Goal: Information Seeking & Learning: Find specific fact

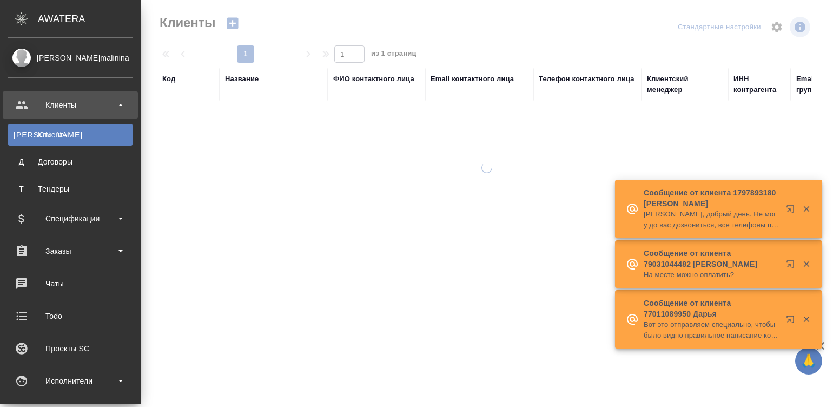
select select "RU"
click at [80, 380] on div "Исполнители" at bounding box center [70, 381] width 124 height 16
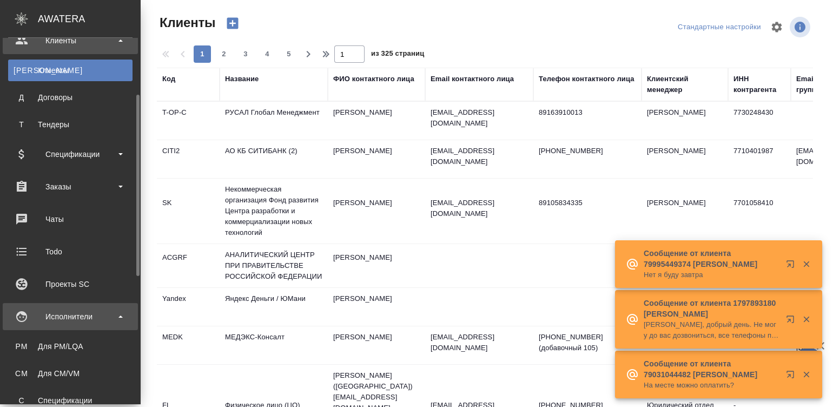
scroll to position [81, 0]
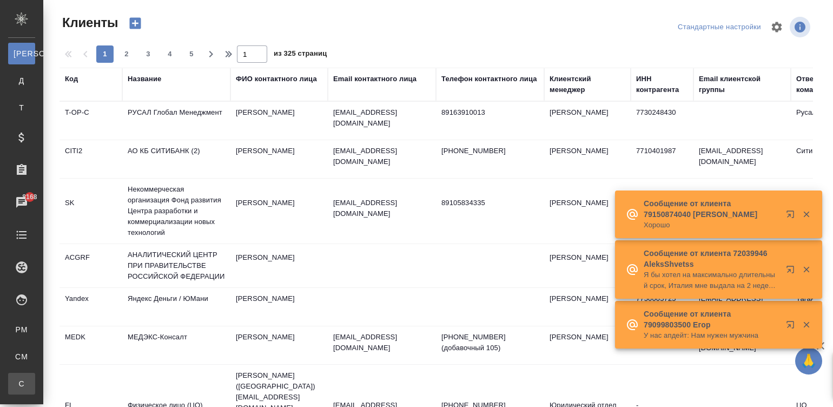
click at [16, 380] on div "Спецификации" at bounding box center [8, 383] width 16 height 11
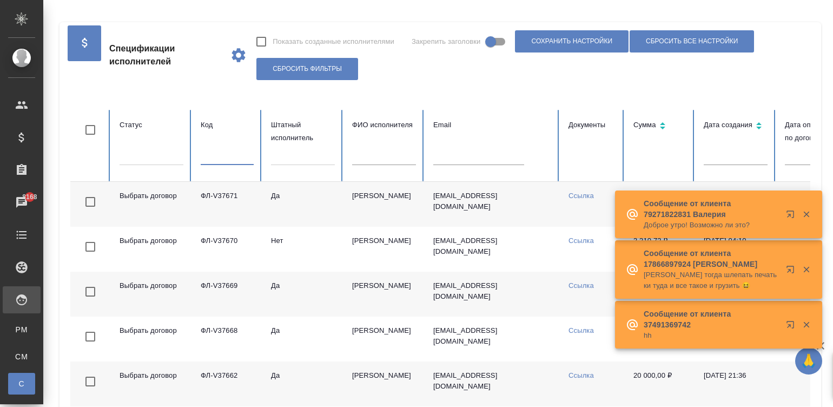
click at [221, 159] on input "text" at bounding box center [227, 157] width 53 height 15
paste input "ФЛ-V35586"
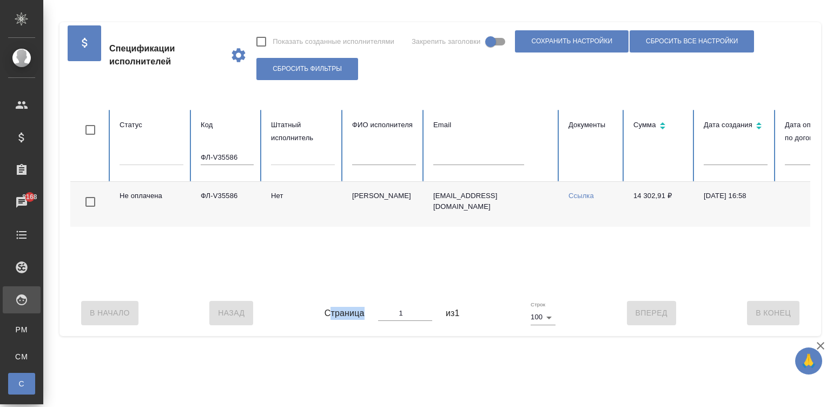
drag, startPoint x: 329, startPoint y: 323, endPoint x: 399, endPoint y: 316, distance: 69.6
click at [399, 316] on div "Страница 1 из 1" at bounding box center [392, 313] width 135 height 24
click at [457, 370] on div ".cls-1 fill:#fff; AWATERA [PERSON_NAME][PERSON_NAME] Спецификации Заказы 8168 Ч…" at bounding box center [416, 203] width 833 height 407
click at [581, 193] on link "Ссылка" at bounding box center [580, 195] width 25 height 8
drag, startPoint x: 627, startPoint y: 197, endPoint x: 664, endPoint y: 200, distance: 36.8
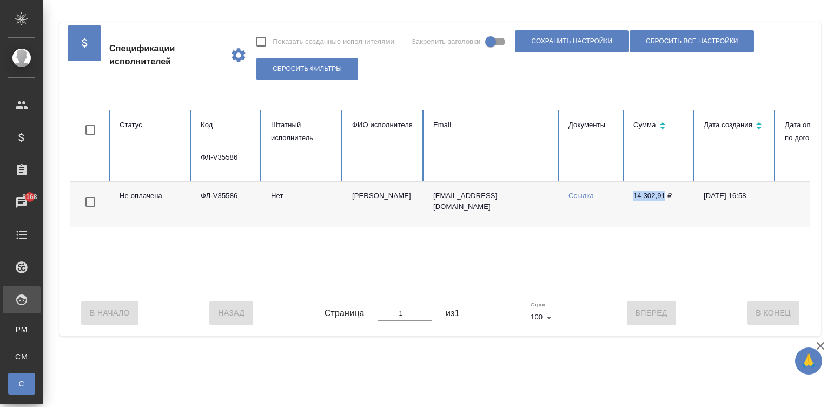
click at [664, 200] on td "14 302,91 ₽" at bounding box center [660, 204] width 70 height 45
copy td "14 302,91"
click at [210, 151] on input "ФЛ-V35586" at bounding box center [227, 157] width 53 height 15
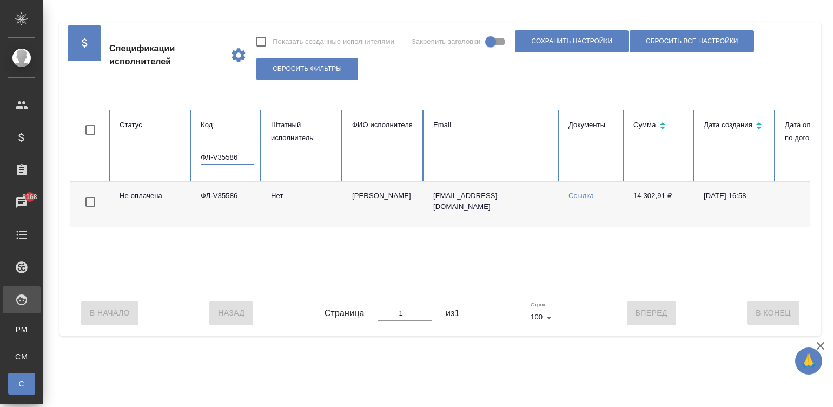
paste input "709"
click at [590, 194] on link "Ссылка" at bounding box center [580, 195] width 25 height 8
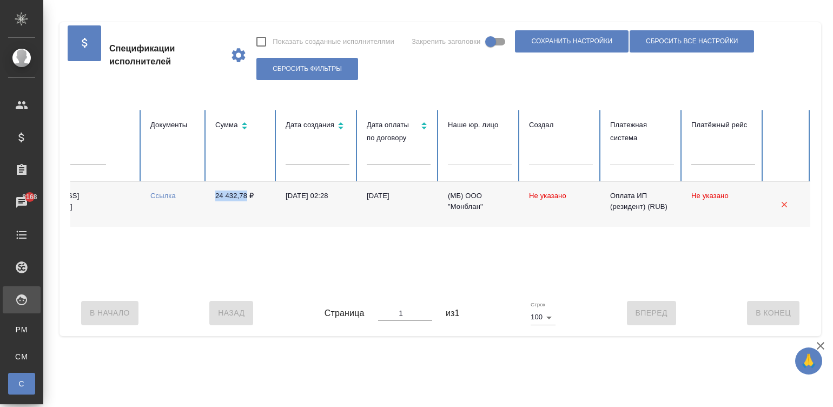
drag, startPoint x: 206, startPoint y: 198, endPoint x: 246, endPoint y: 197, distance: 40.6
click at [246, 197] on td "24 432,78 ₽" at bounding box center [242, 204] width 70 height 45
copy td "24 432,78"
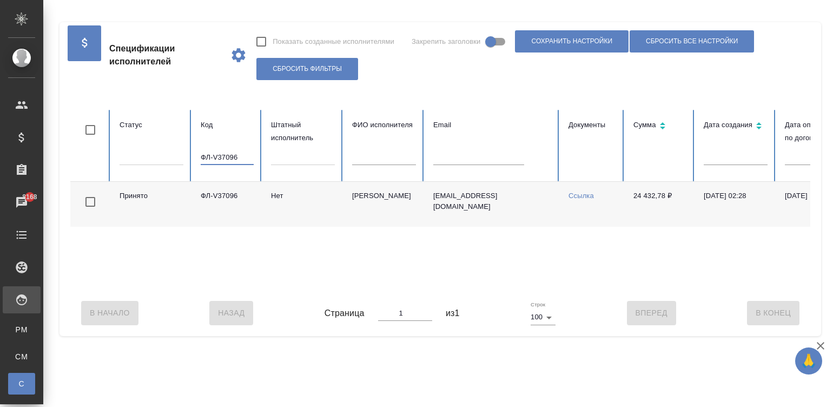
click at [215, 154] on input "ФЛ-V37096" at bounding box center [227, 157] width 53 height 15
paste input "68"
type input "ФЛ-V36896"
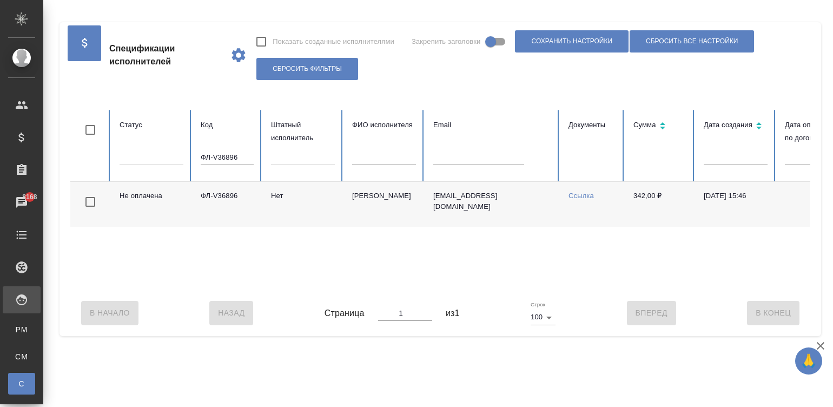
click at [544, 287] on div "Не оплачена ФЛ-V36896 [PERSON_NAME] [PERSON_NAME][EMAIL_ADDRESS][DOMAIN_NAME] С…" at bounding box center [649, 236] width 1158 height 108
drag, startPoint x: 627, startPoint y: 194, endPoint x: 654, endPoint y: 196, distance: 26.6
click at [654, 196] on td "342,00 ₽" at bounding box center [660, 204] width 70 height 45
copy td "342,00"
drag, startPoint x: 251, startPoint y: 200, endPoint x: 202, endPoint y: 200, distance: 48.7
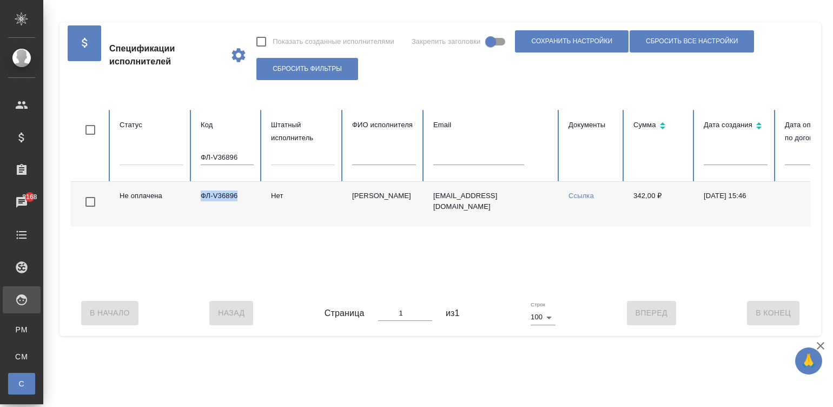
click at [202, 200] on td "ФЛ-V36896" at bounding box center [227, 204] width 70 height 45
copy td "ФЛ-V36896"
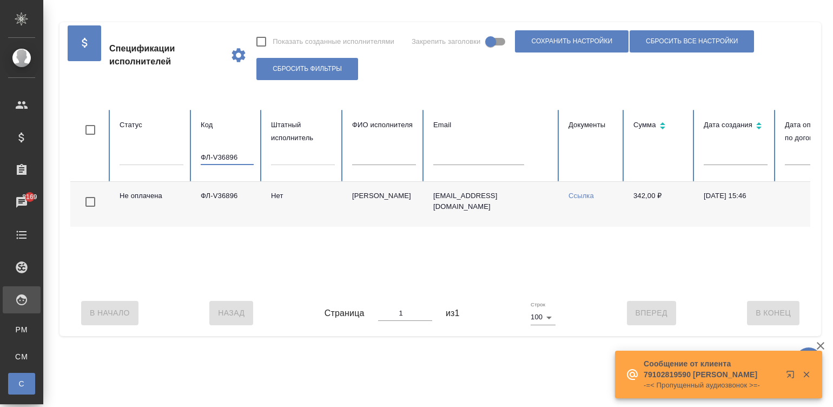
click at [244, 154] on input "ФЛ-V36896" at bounding box center [227, 157] width 53 height 15
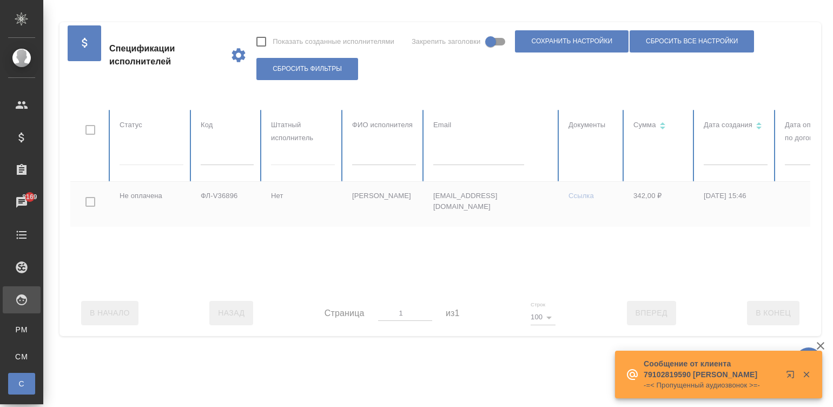
click at [452, 163] on div at bounding box center [649, 200] width 1158 height 180
click at [465, 163] on input "text" at bounding box center [478, 157] width 91 height 15
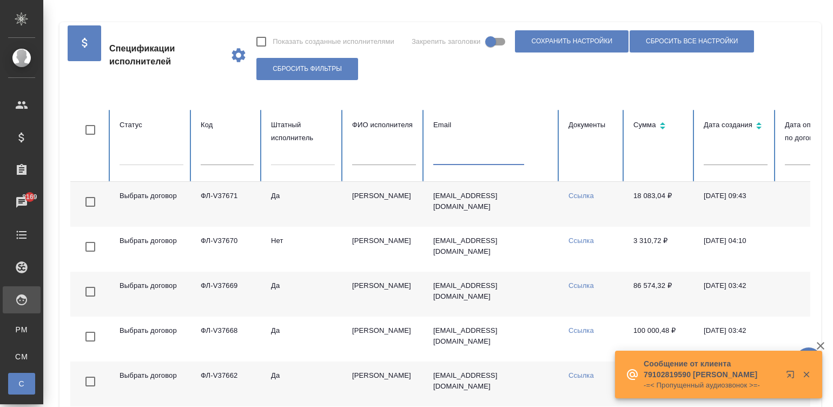
paste input "[EMAIL_ADDRESS][DOMAIN_NAME]"
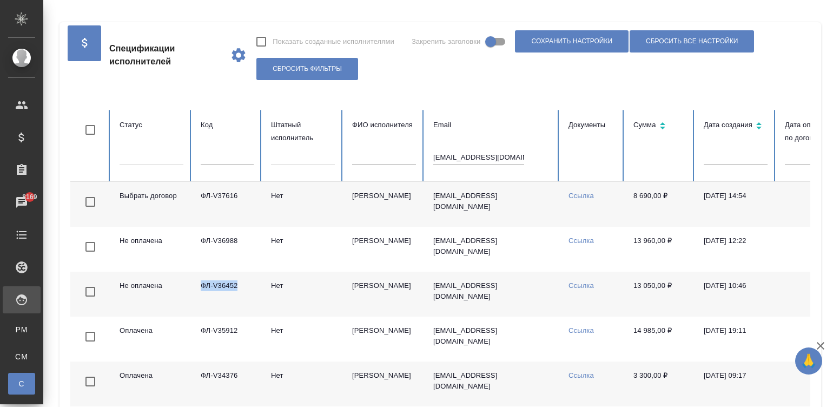
drag, startPoint x: 243, startPoint y: 284, endPoint x: 198, endPoint y: 284, distance: 44.4
click at [198, 284] on td "ФЛ-V36452" at bounding box center [227, 294] width 70 height 45
copy td "ФЛ-V36452"
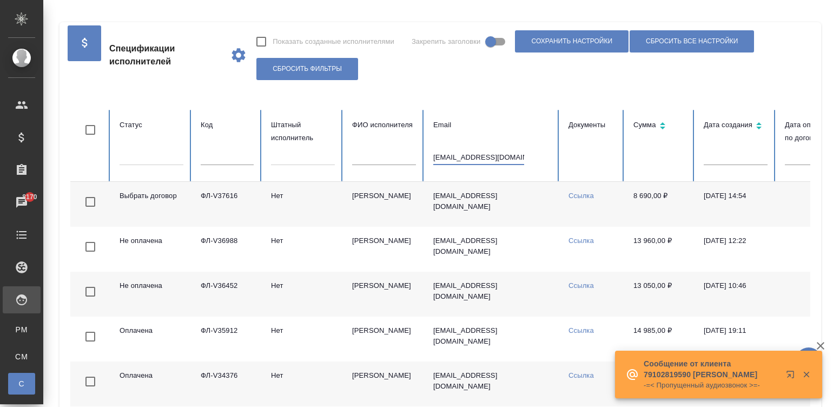
click at [487, 158] on input "[EMAIL_ADDRESS][DOMAIN_NAME]" at bounding box center [478, 157] width 91 height 15
paste input "[EMAIL_ADDRESS][DOMAIN_NAME]"
click at [454, 157] on input "[EMAIL_ADDRESS][DOMAIN_NAME]" at bounding box center [478, 157] width 91 height 15
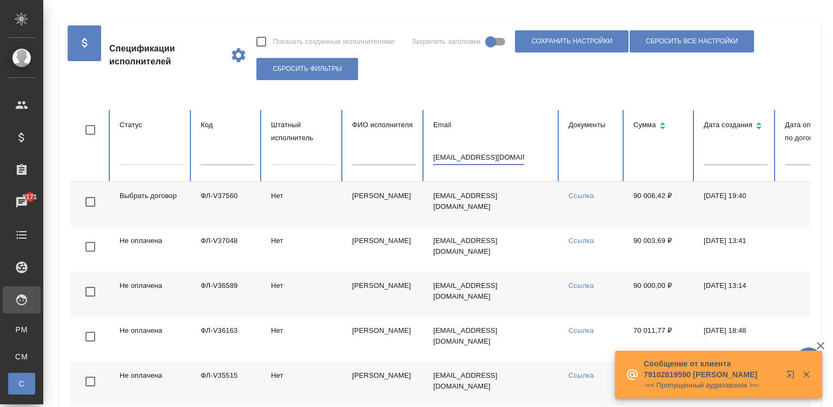
click at [454, 157] on input "[EMAIL_ADDRESS][DOMAIN_NAME]" at bounding box center [478, 157] width 91 height 15
paste input "bolotova_julia@list"
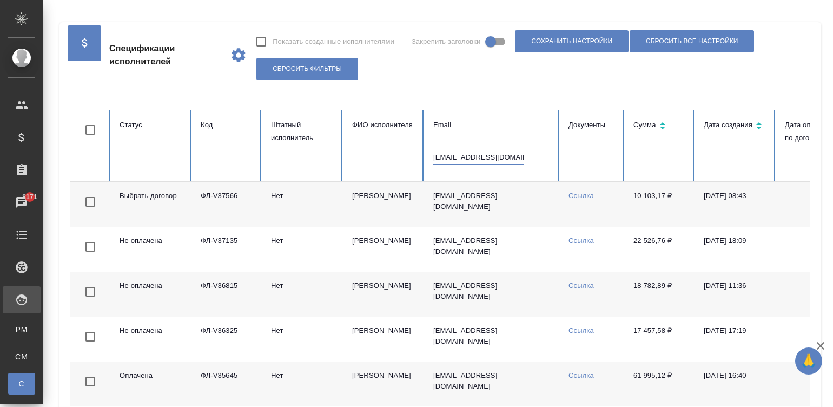
type input "[EMAIL_ADDRESS][DOMAIN_NAME]"
click at [323, 301] on td "Нет" at bounding box center [302, 294] width 81 height 45
click at [516, 294] on td "[EMAIL_ADDRESS][DOMAIN_NAME]" at bounding box center [492, 294] width 135 height 45
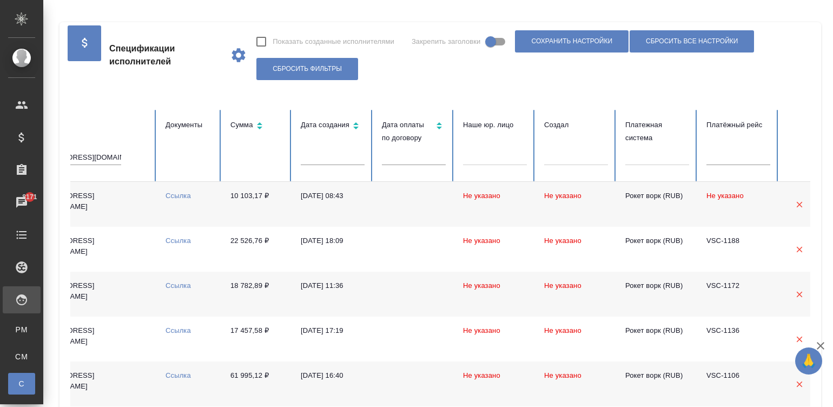
scroll to position [0, 418]
